Goal: Find specific page/section

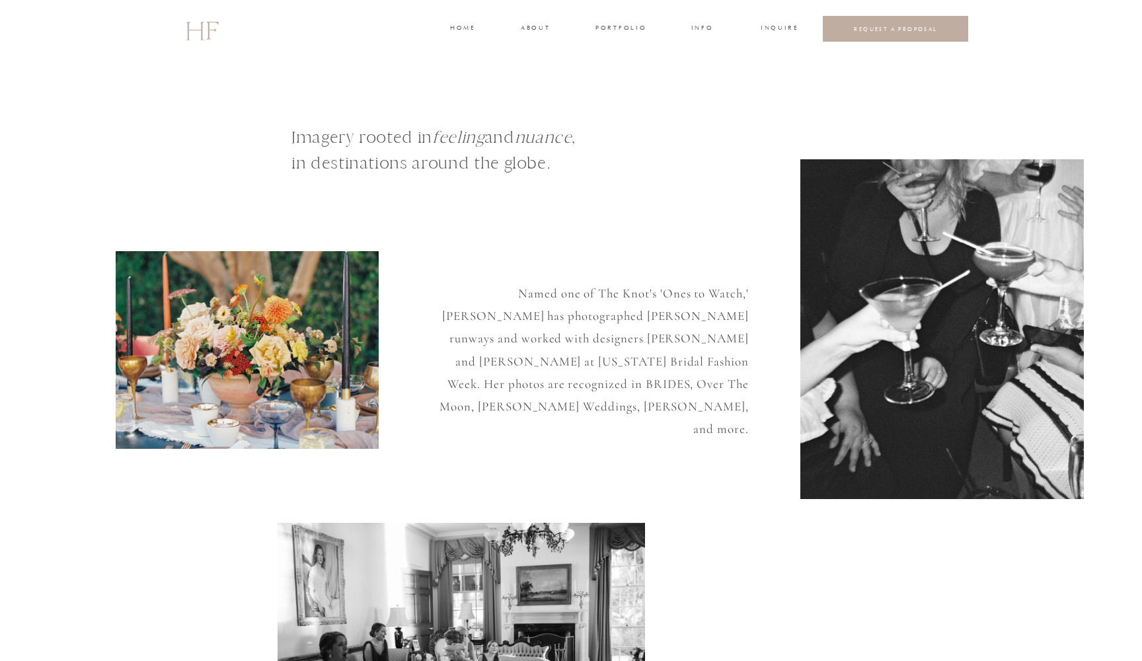
click at [619, 28] on h3 "portfolio" at bounding box center [621, 29] width 50 height 12
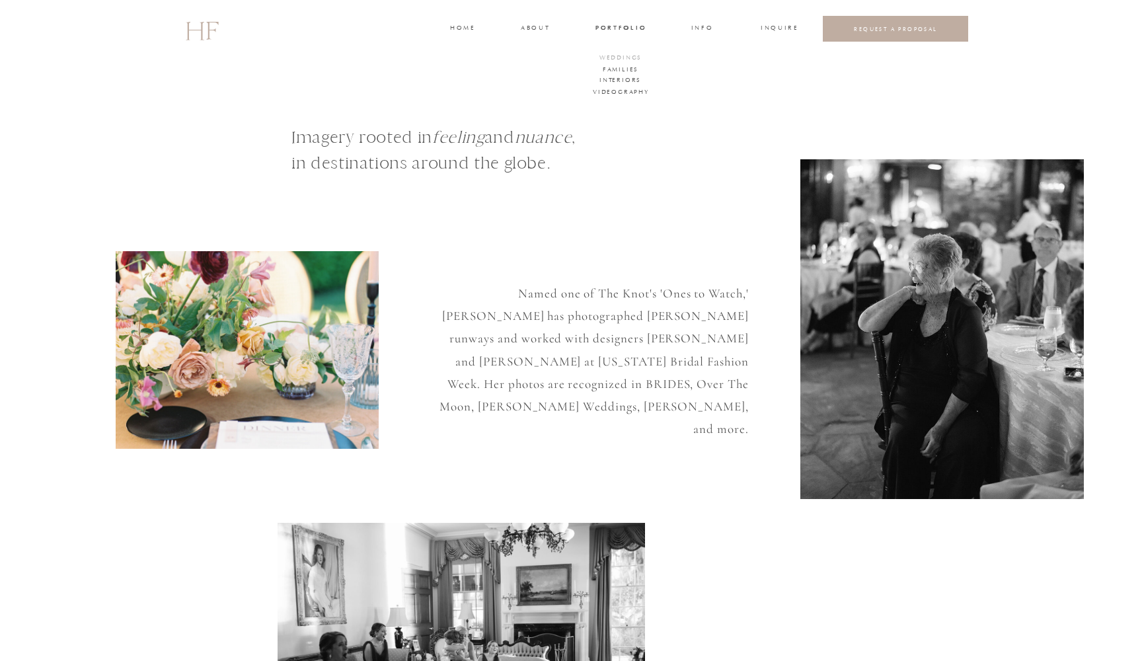
click at [620, 57] on h3 "WEDDINGS" at bounding box center [621, 59] width 46 height 12
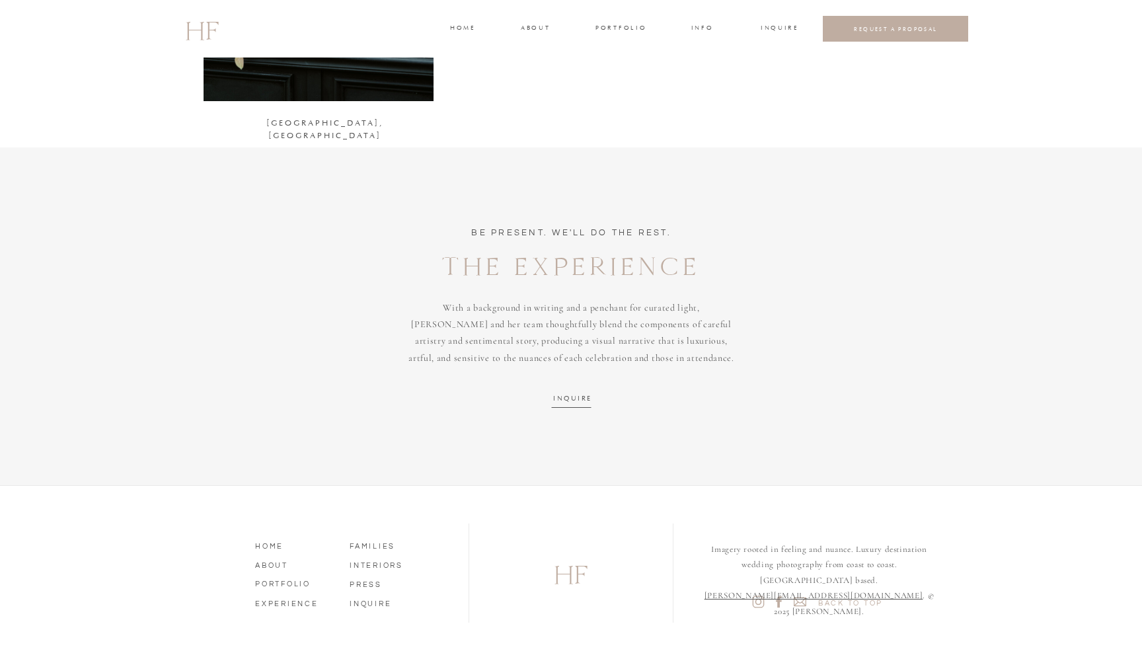
scroll to position [2314, 0]
click at [760, 600] on icon at bounding box center [759, 602] width 7 height 7
click at [776, 26] on h3 "INQUIRE" at bounding box center [779, 29] width 36 height 12
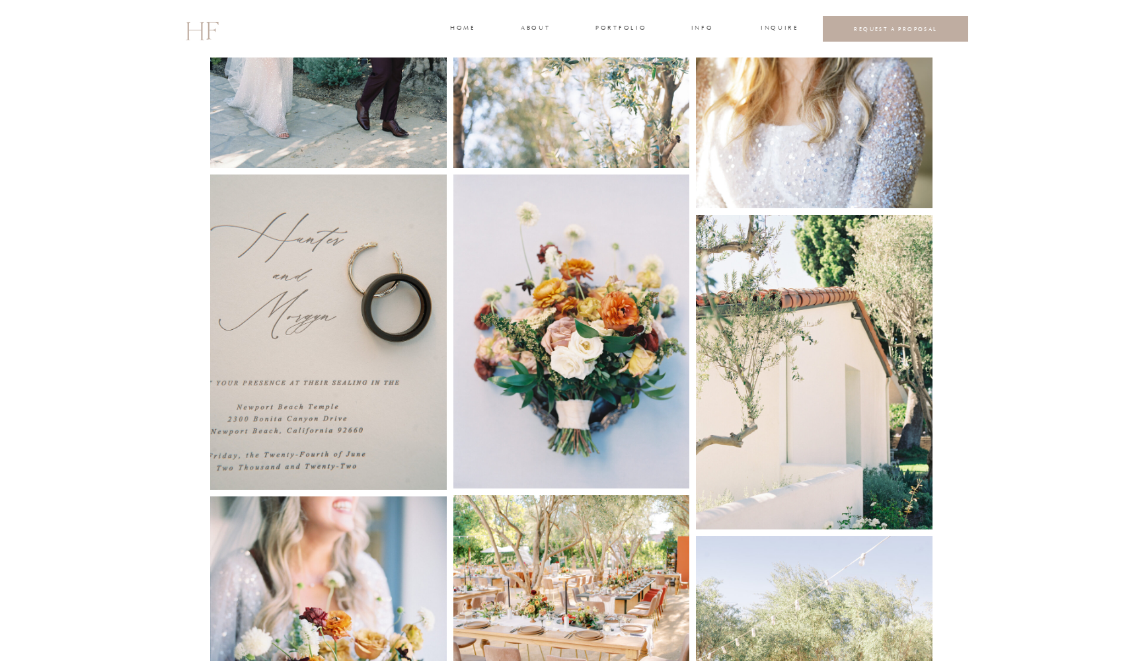
scroll to position [1378, 0]
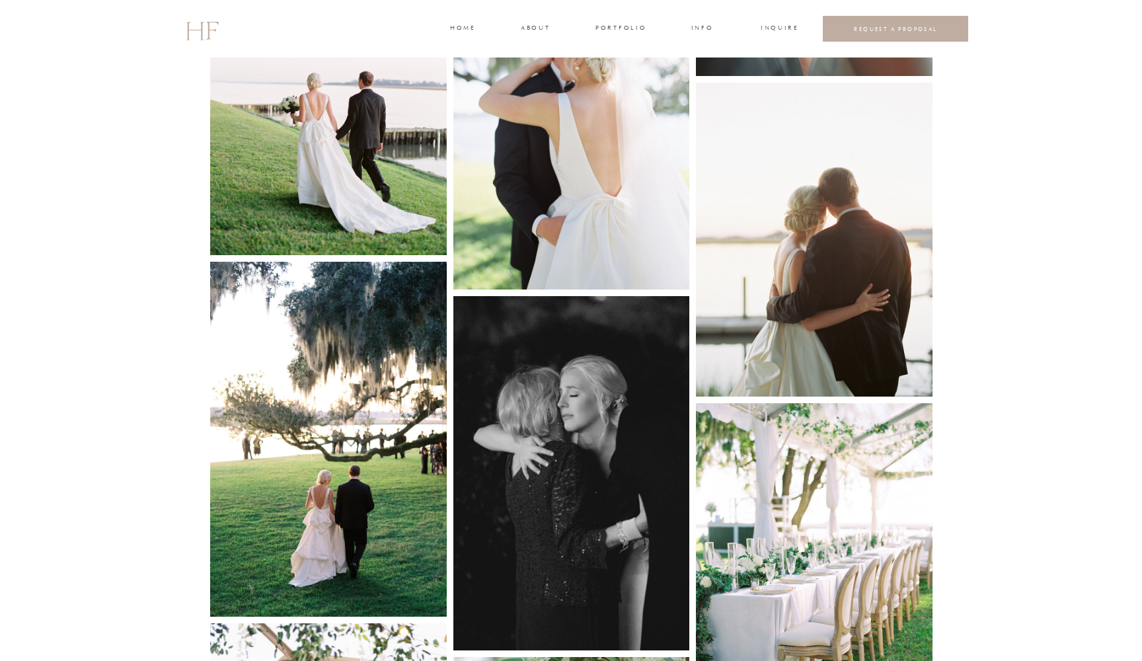
scroll to position [4418, 0]
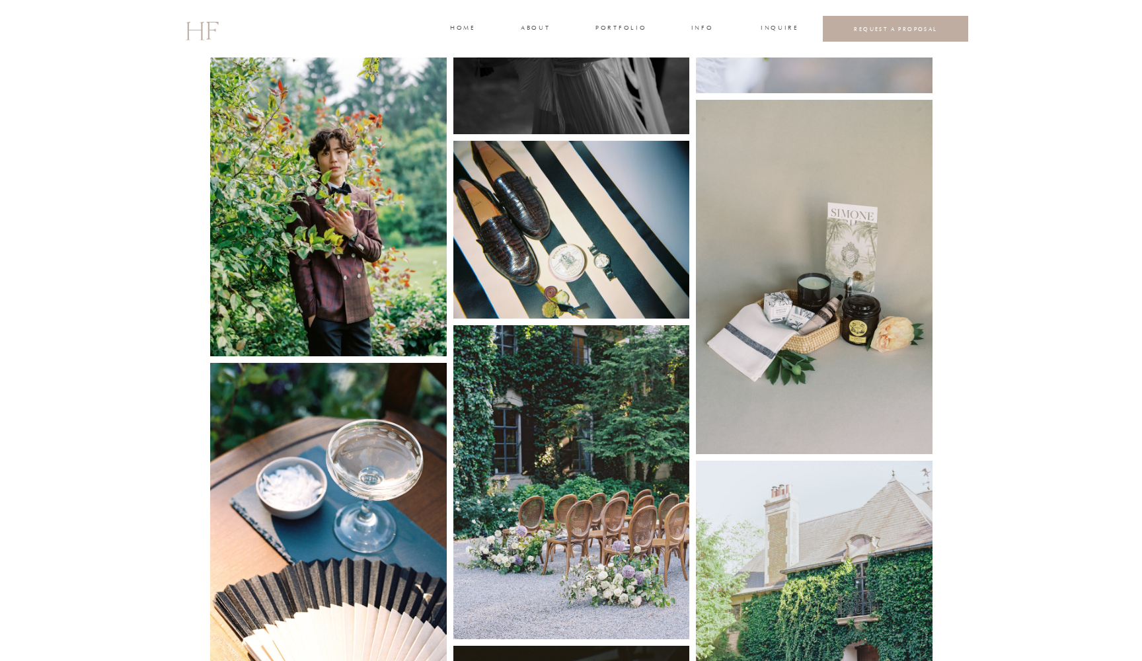
scroll to position [2196, 0]
